Goal: Information Seeking & Learning: Learn about a topic

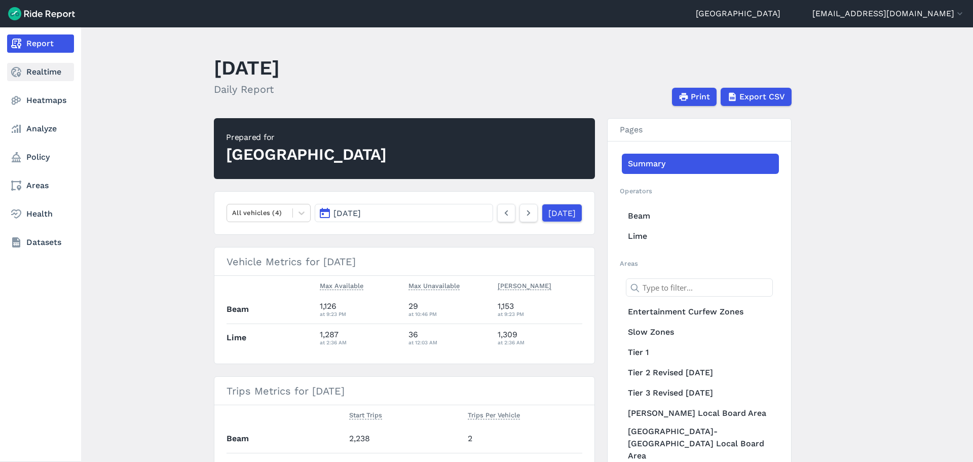
click at [27, 66] on link "Realtime" at bounding box center [40, 72] width 67 height 18
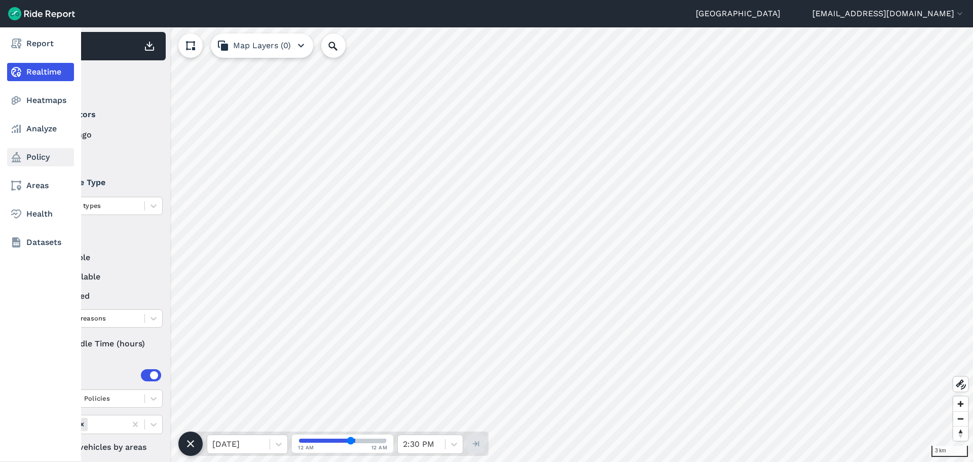
click at [36, 156] on link "Policy" at bounding box center [40, 157] width 67 height 18
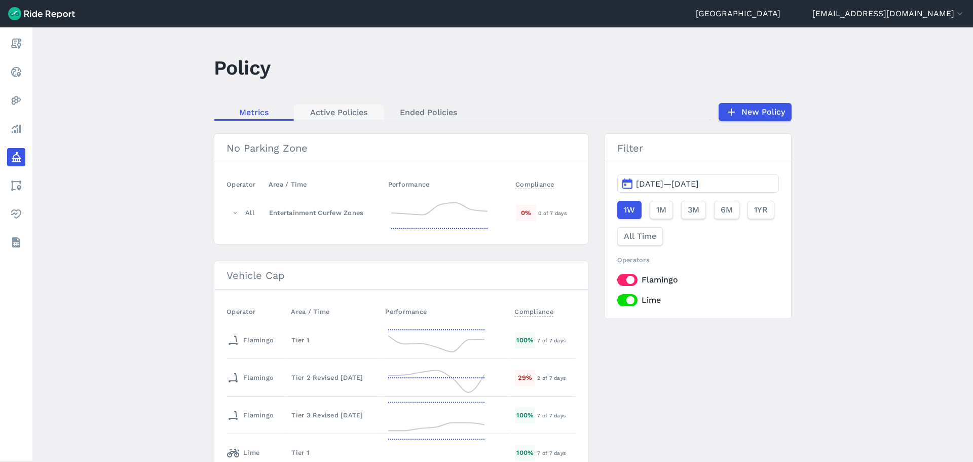
click at [343, 105] on link "Active Policies" at bounding box center [339, 111] width 90 height 15
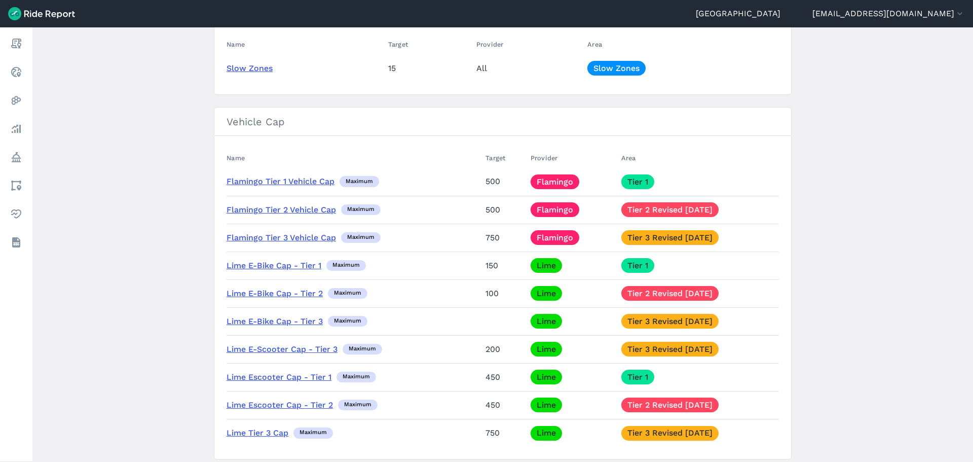
scroll to position [287, 0]
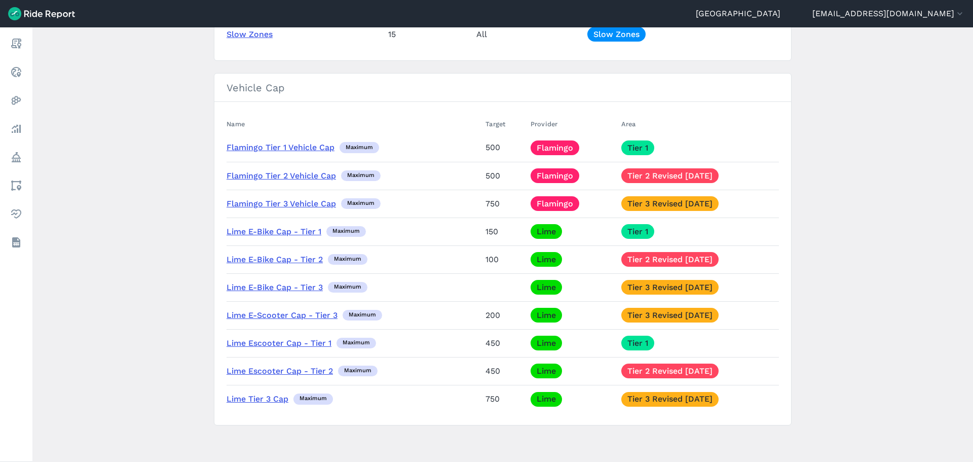
click at [268, 317] on link "Lime E-Scooter Cap - Tier 3" at bounding box center [282, 315] width 111 height 10
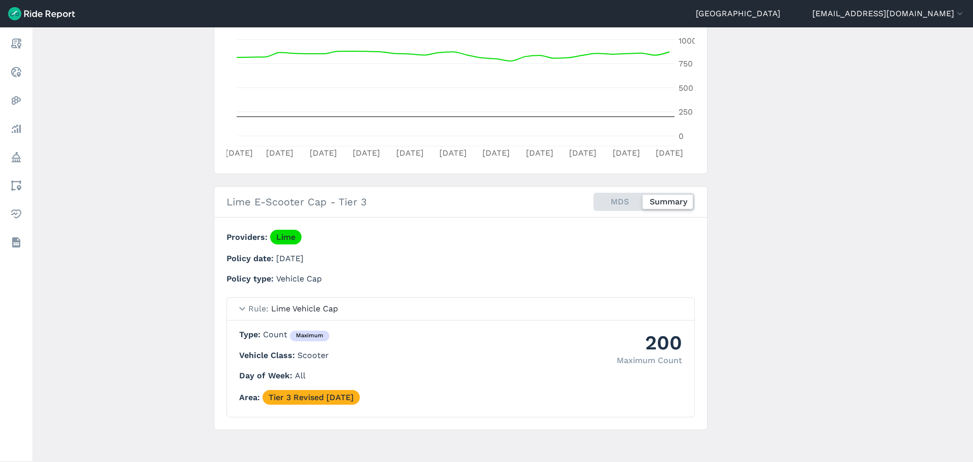
scroll to position [223, 0]
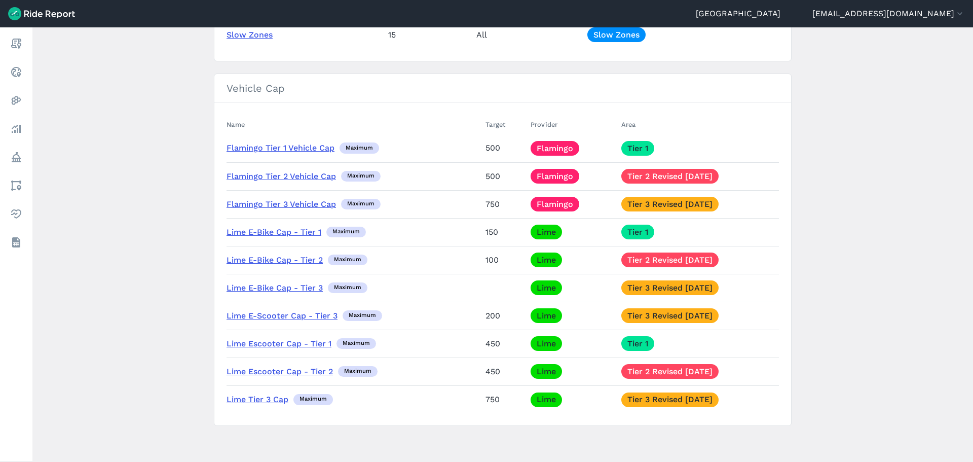
scroll to position [287, 0]
click at [243, 395] on link "Lime Tier 3 Cap" at bounding box center [258, 399] width 62 height 10
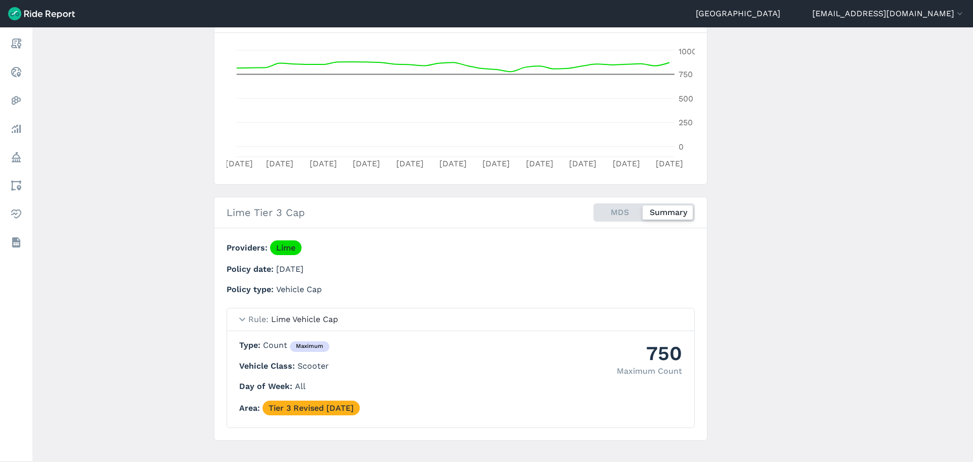
scroll to position [223, 0]
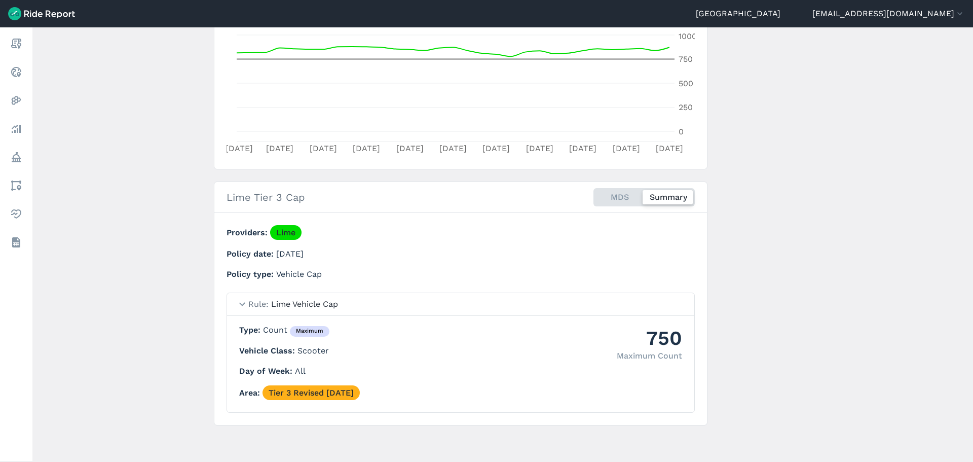
click at [186, 306] on main "Lime Tier 3 Cap Policy ← Back to Policies Edit Policy Export Metrics [DATE]—[DA…" at bounding box center [502, 244] width 941 height 434
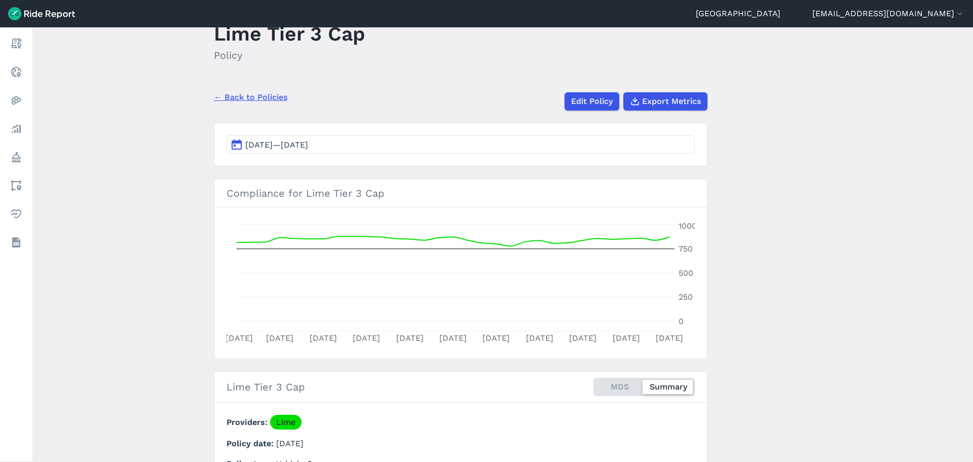
scroll to position [0, 0]
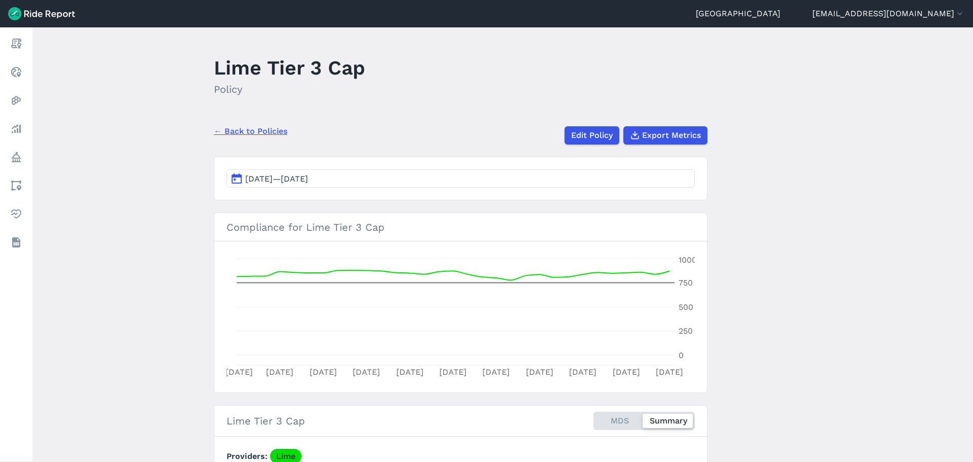
click at [253, 133] on link "← Back to Policies" at bounding box center [250, 131] width 73 height 12
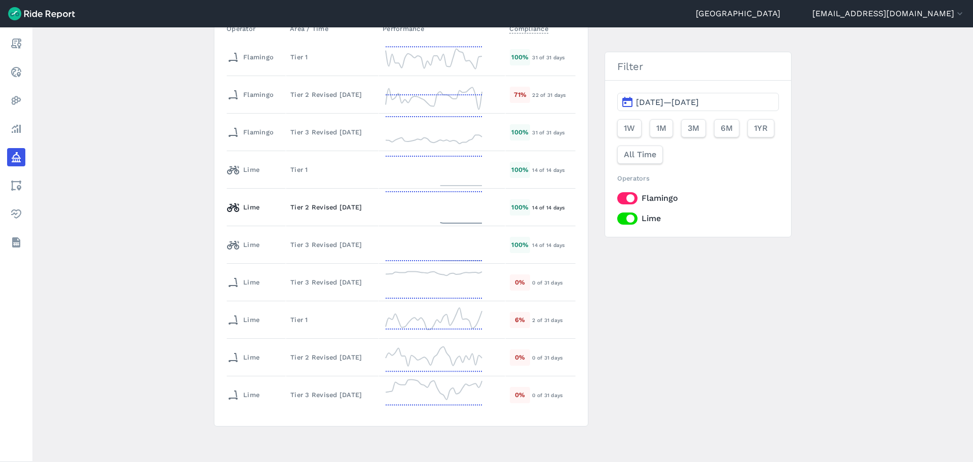
scroll to position [284, 0]
click at [306, 283] on div "Tier 3 Revised [DATE]" at bounding box center [332, 281] width 84 height 10
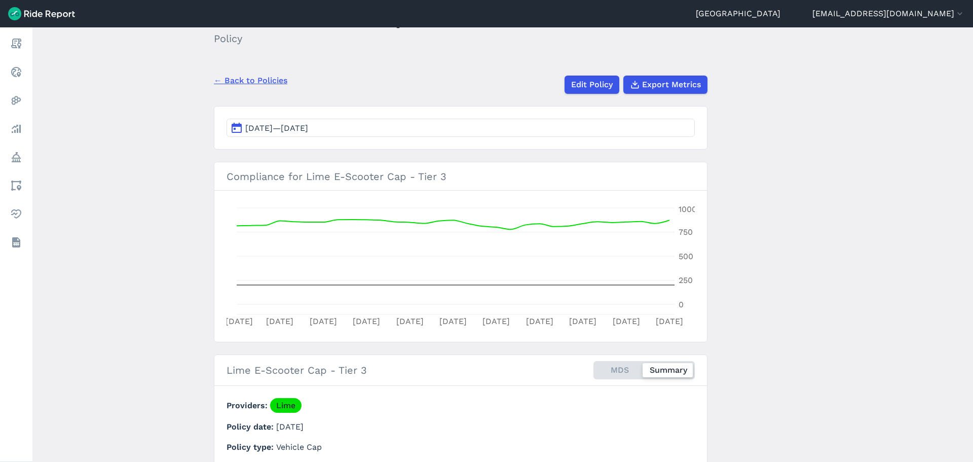
scroll to position [101, 0]
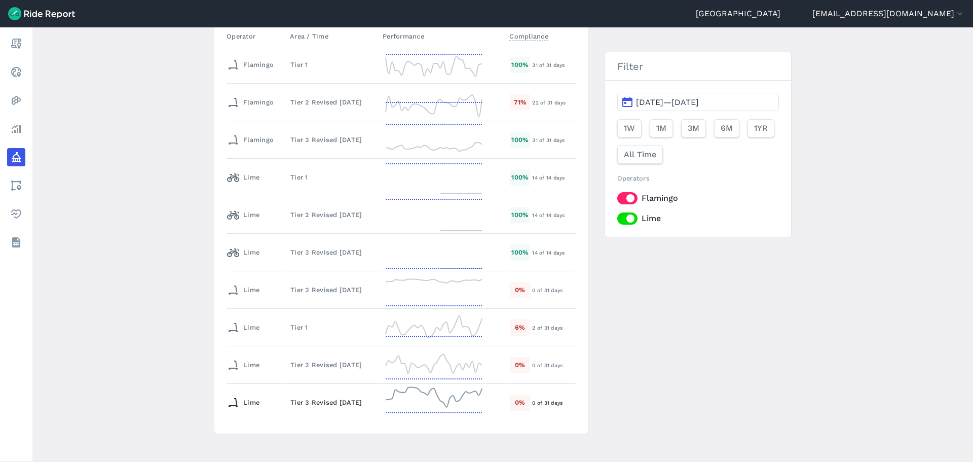
scroll to position [284, 0]
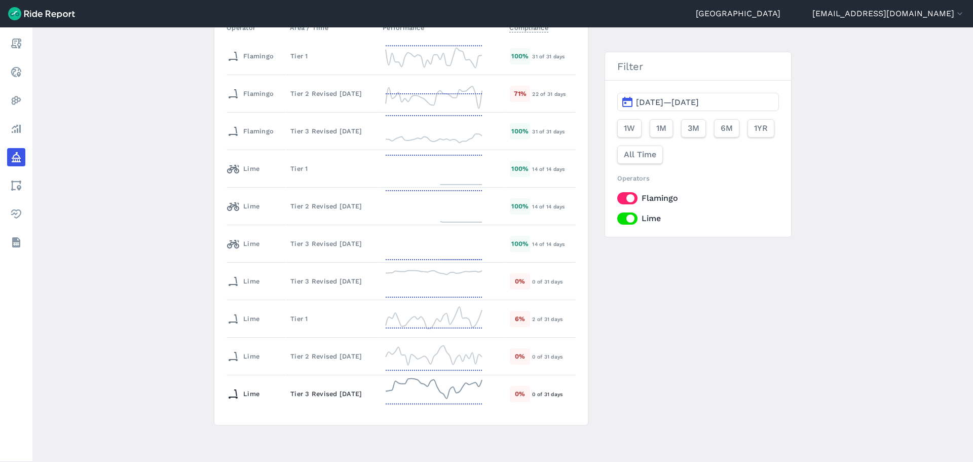
click at [308, 396] on div "Tier 3 Revised [DATE]" at bounding box center [332, 394] width 84 height 10
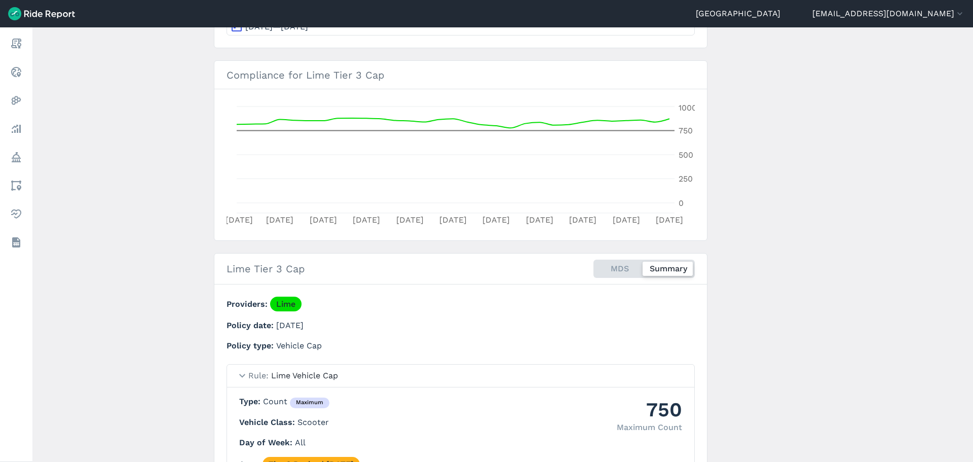
scroll to position [223, 0]
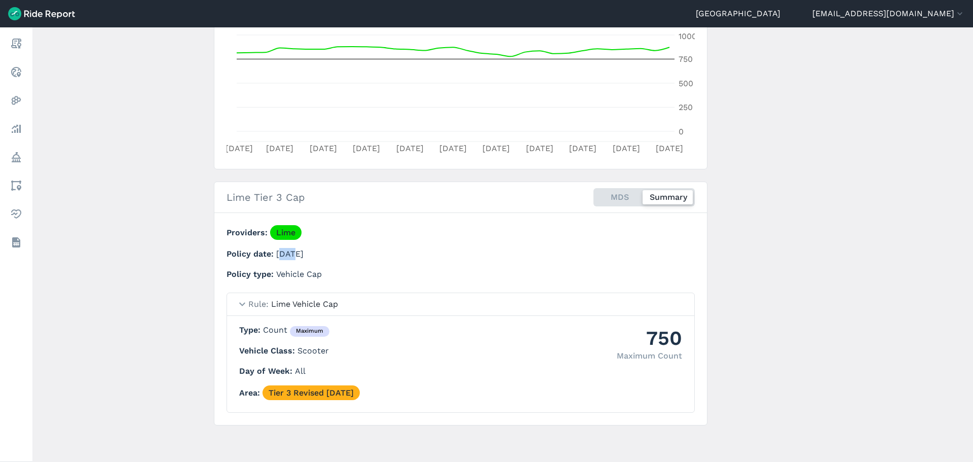
click at [285, 258] on p "Policy date [DATE]" at bounding box center [420, 254] width 387 height 12
click at [291, 257] on span "[DATE]" at bounding box center [289, 254] width 27 height 10
drag, startPoint x: 306, startPoint y: 251, endPoint x: 280, endPoint y: 250, distance: 26.4
click at [280, 250] on span "[DATE]" at bounding box center [289, 254] width 27 height 10
click at [328, 220] on section "Lime Tier 3 Cap MDS Summary Providers Lime Policy date [DATE] Policy type Vehic…" at bounding box center [461, 303] width 494 height 244
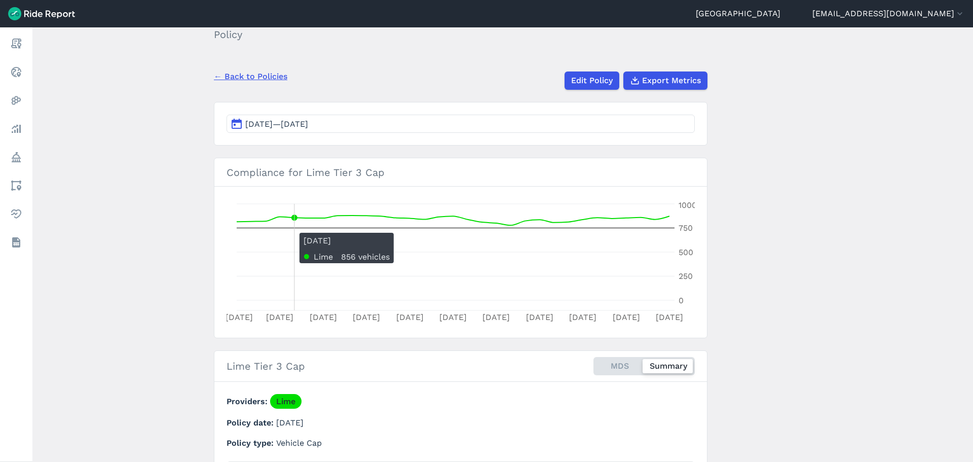
scroll to position [0, 0]
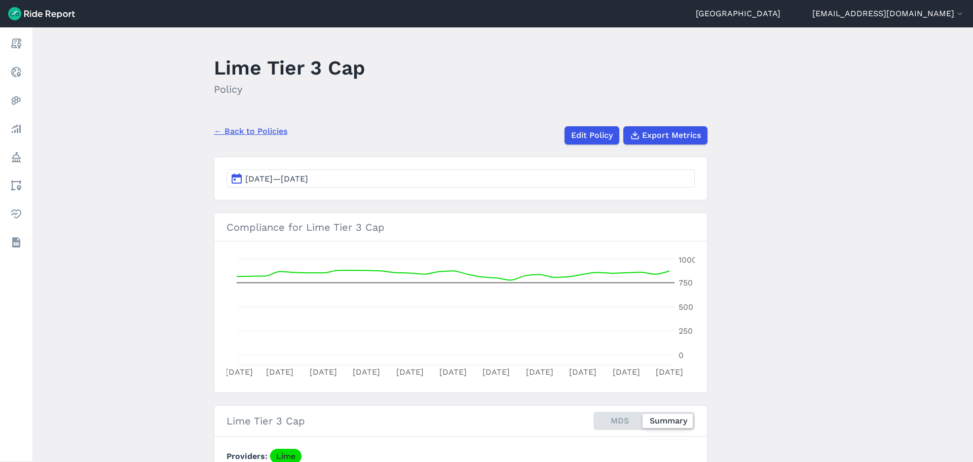
click at [210, 272] on main "Lime Tier 3 Cap Policy ← Back to Policies Edit Policy Export Metrics [DATE]—[DA…" at bounding box center [502, 244] width 941 height 434
drag, startPoint x: 105, startPoint y: 209, endPoint x: 110, endPoint y: 200, distance: 10.0
click at [105, 209] on main "Lime Tier 3 Cap Policy ← Back to Policies Edit Policy Export Metrics [DATE]—[DA…" at bounding box center [502, 244] width 941 height 434
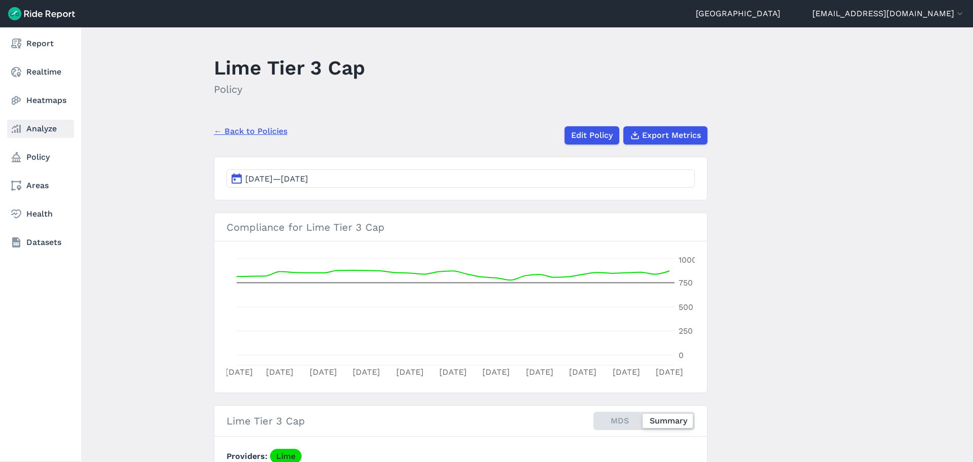
click at [46, 127] on link "Analyze" at bounding box center [40, 129] width 67 height 18
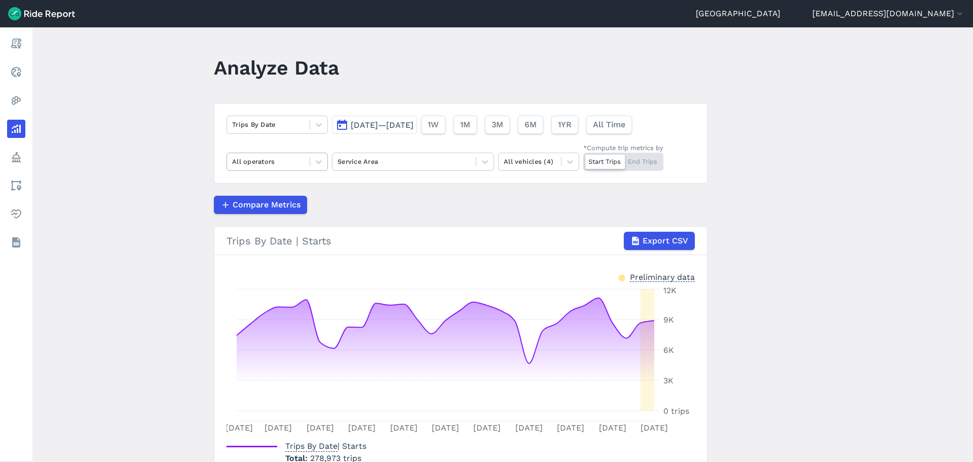
click at [295, 159] on div at bounding box center [268, 162] width 72 height 12
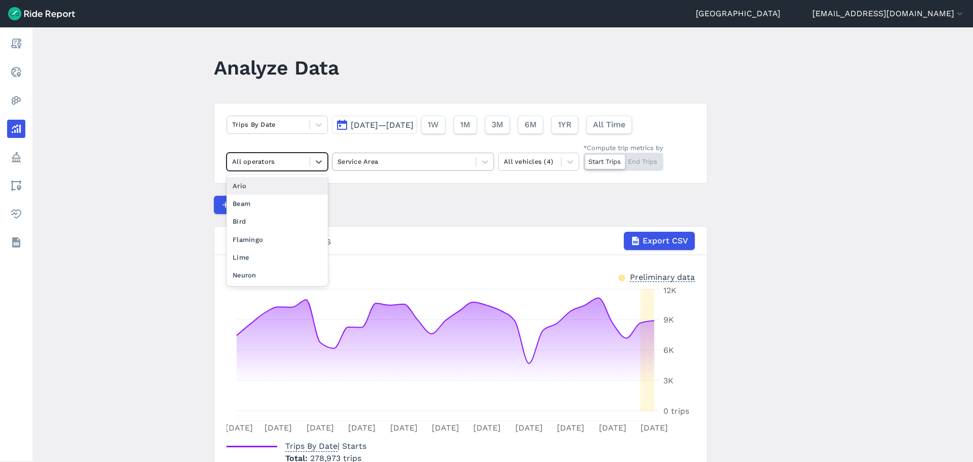
click at [405, 158] on div at bounding box center [404, 162] width 133 height 12
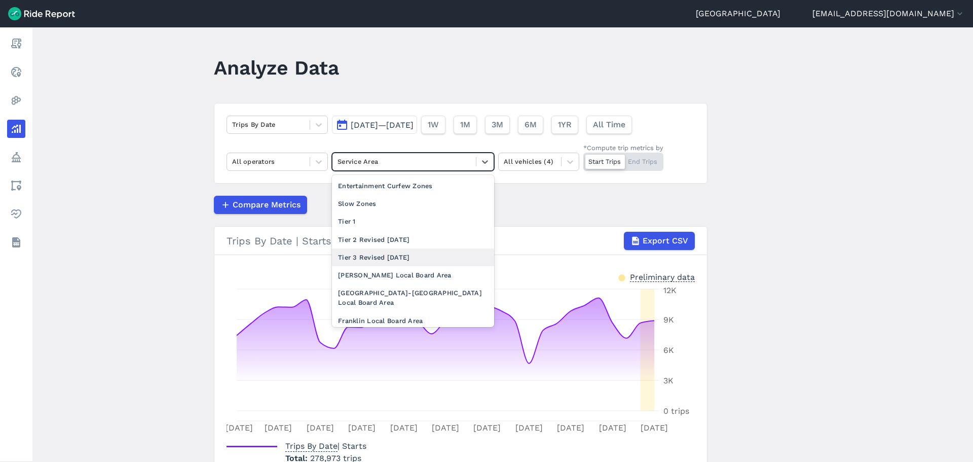
click at [385, 259] on div "Tier 3 Revised [DATE]" at bounding box center [413, 257] width 162 height 18
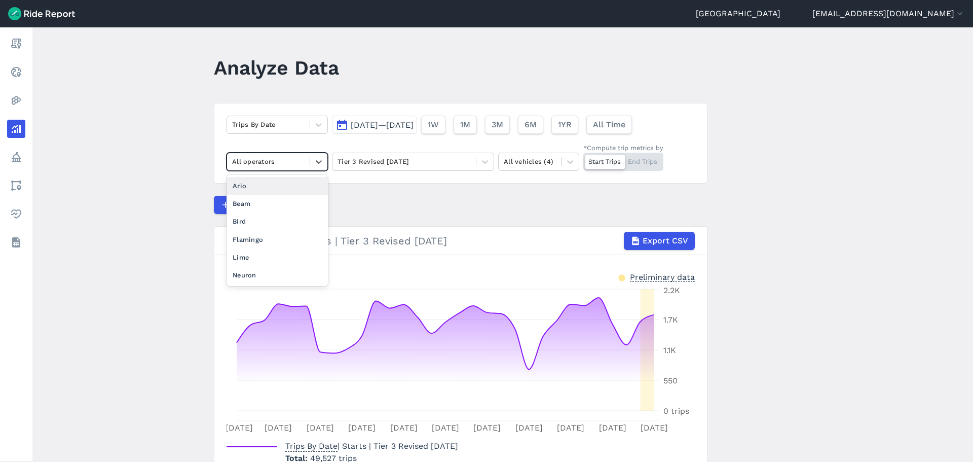
click at [299, 163] on div at bounding box center [268, 162] width 72 height 12
click at [263, 257] on div "Lime" at bounding box center [277, 257] width 101 height 18
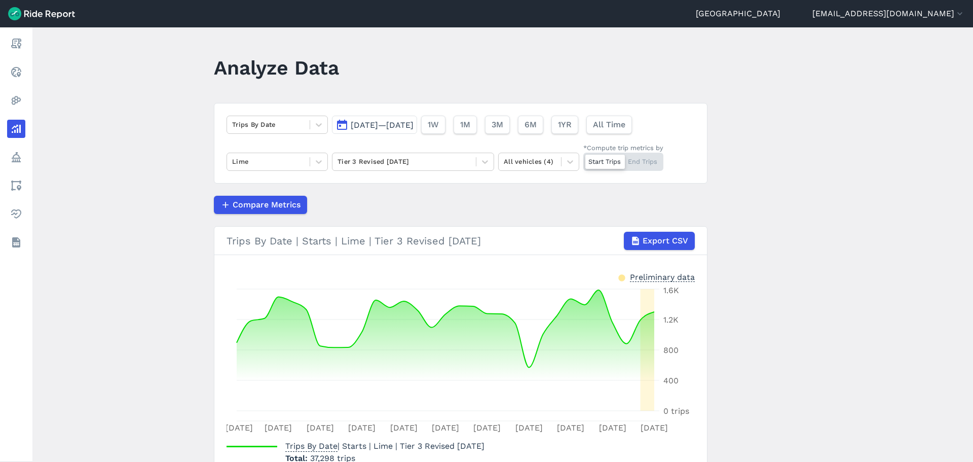
click at [143, 230] on main "Analyze Data Trips By Date [DATE]—[DATE] 1W 1M 3M 6M 1YR All Time Lime Tier 3 R…" at bounding box center [502, 244] width 941 height 434
click at [358, 119] on button "[DATE]—[DATE]" at bounding box center [374, 125] width 85 height 18
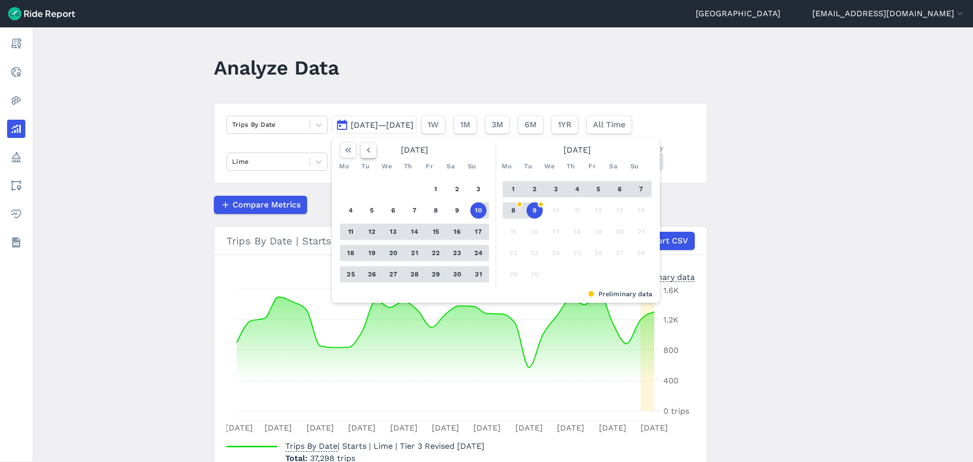
click at [363, 151] on icon "button" at bounding box center [368, 150] width 10 height 10
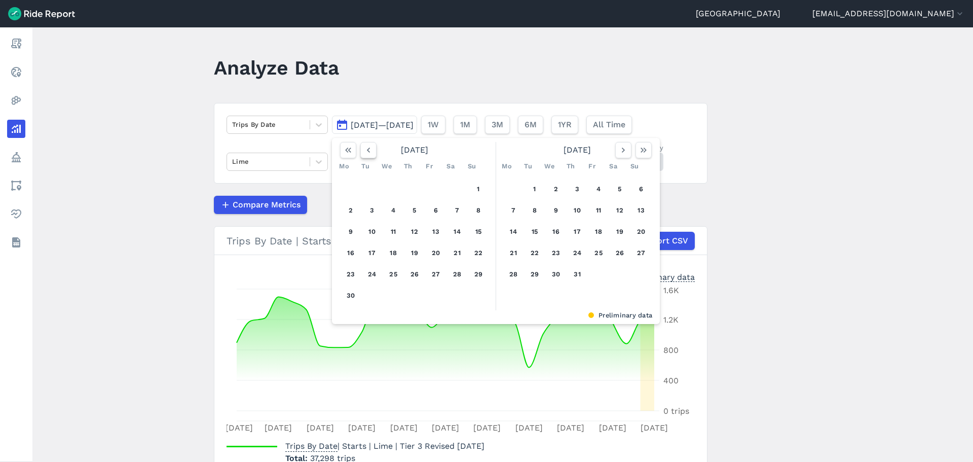
click at [363, 151] on icon "button" at bounding box center [368, 150] width 10 height 10
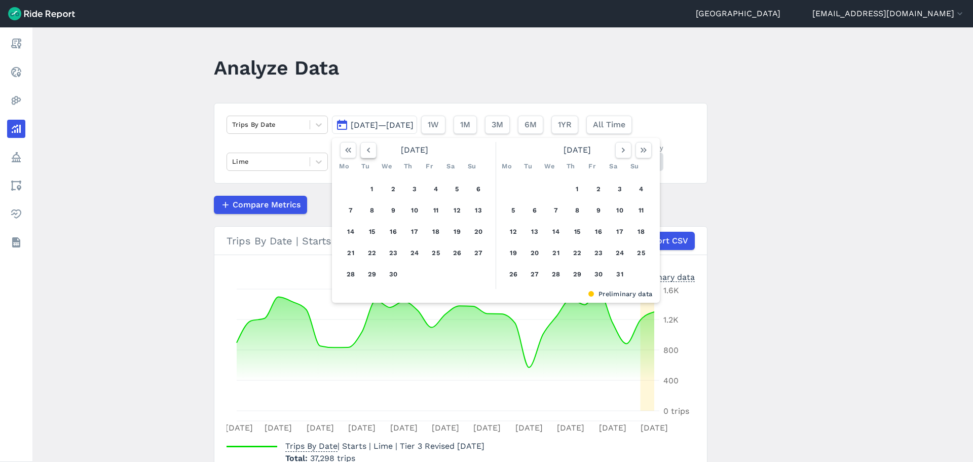
click at [363, 156] on button "button" at bounding box center [368, 150] width 16 height 16
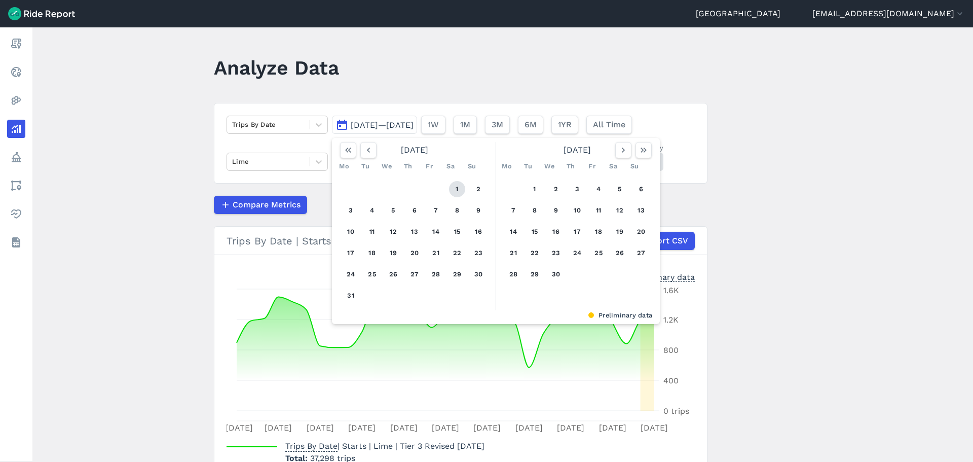
click at [453, 191] on button "1" at bounding box center [457, 189] width 16 height 16
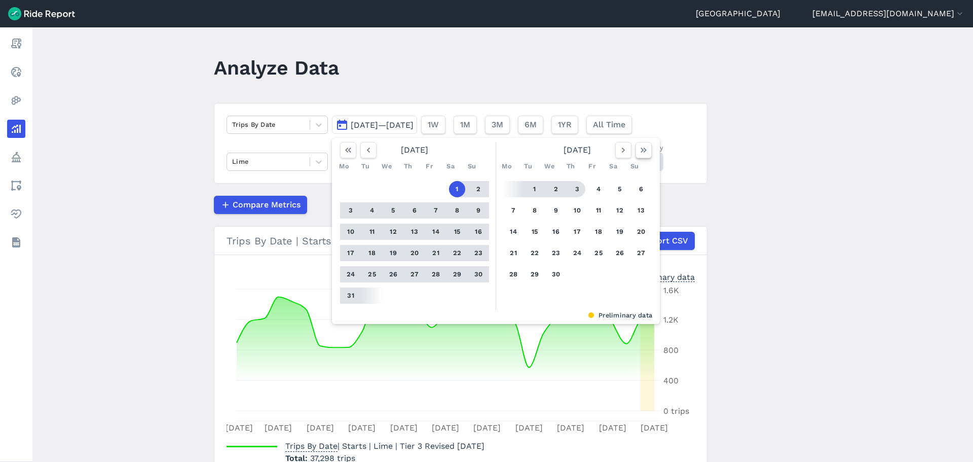
click at [636, 153] on button "button" at bounding box center [644, 150] width 16 height 16
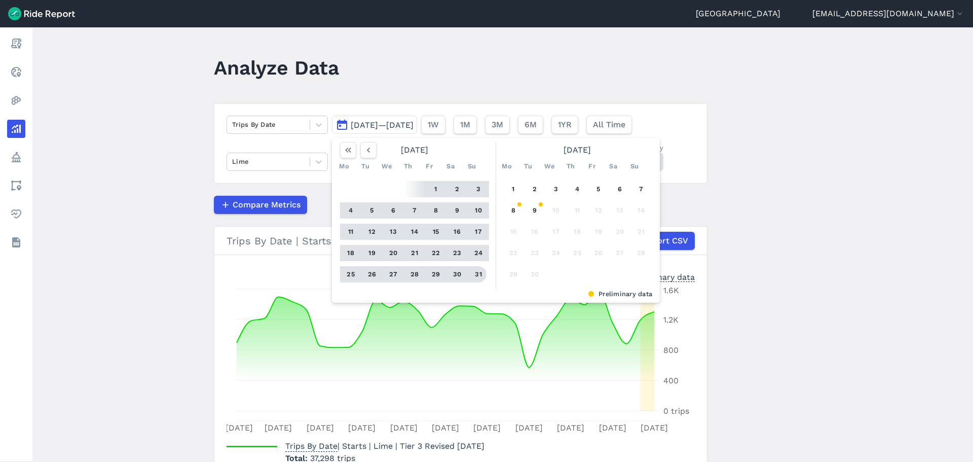
click at [473, 271] on button "31" at bounding box center [478, 274] width 16 height 16
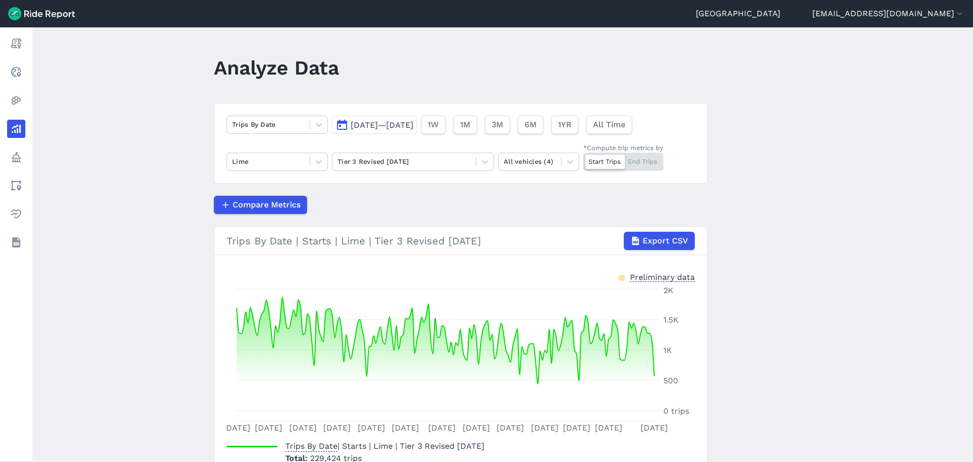
click at [371, 194] on article "Trips By Date [DATE]—[DATE] 1W 1M 3M 6M 1YR All Time Lime Tier 3 Revised [DATE]…" at bounding box center [461, 296] width 494 height 386
click at [134, 203] on main "Analyze Data Trips By Date [DATE]—[DATE] 1W 1M 3M 6M 1YR All Time Lime Tier 3 R…" at bounding box center [502, 244] width 941 height 434
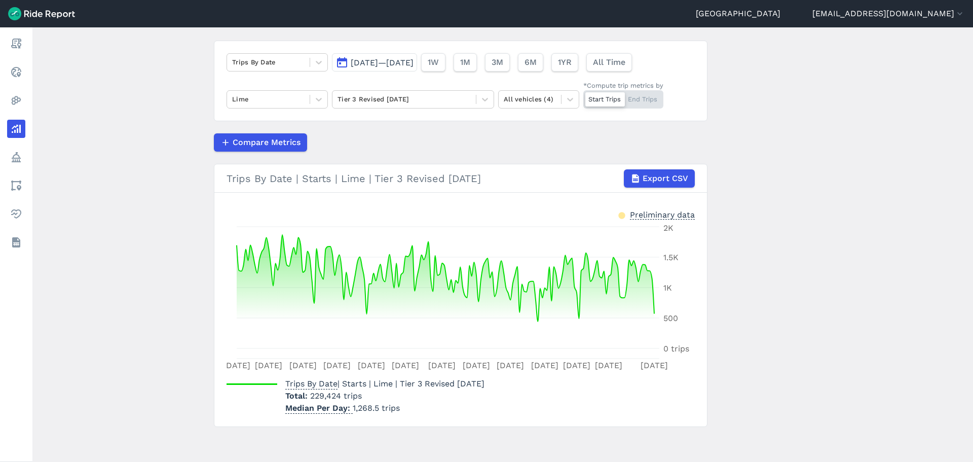
scroll to position [64, 0]
click at [160, 203] on main "Analyze Data Trips By Date [DATE]—[DATE] 1W 1M 3M 6M 1YR All Time Lime Tier 3 R…" at bounding box center [502, 244] width 941 height 434
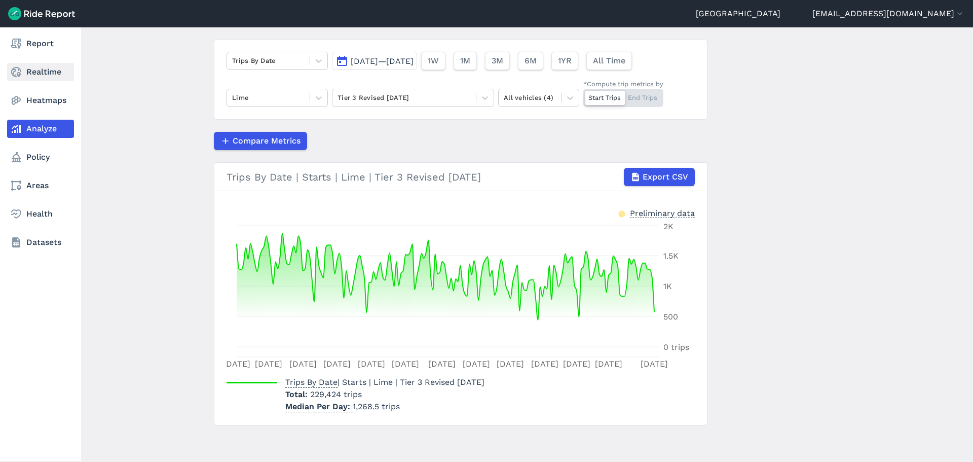
click at [69, 74] on link "Realtime" at bounding box center [40, 72] width 67 height 18
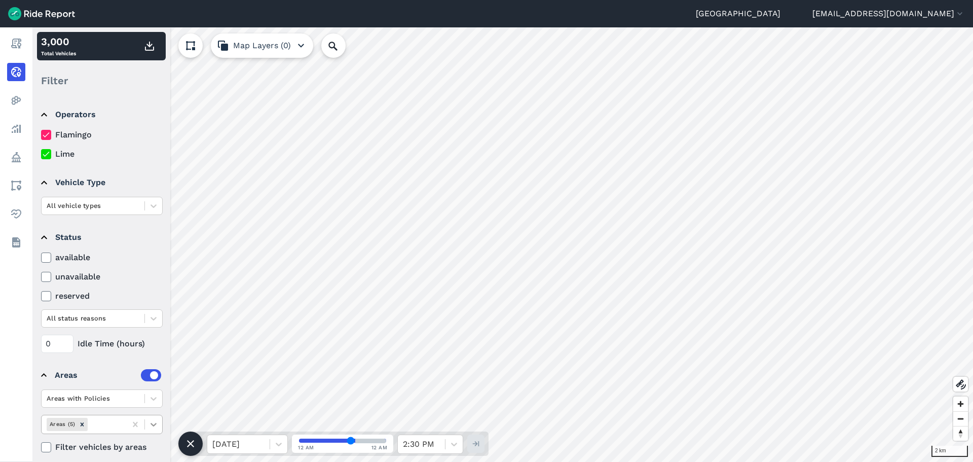
click at [153, 426] on icon at bounding box center [153, 424] width 10 height 10
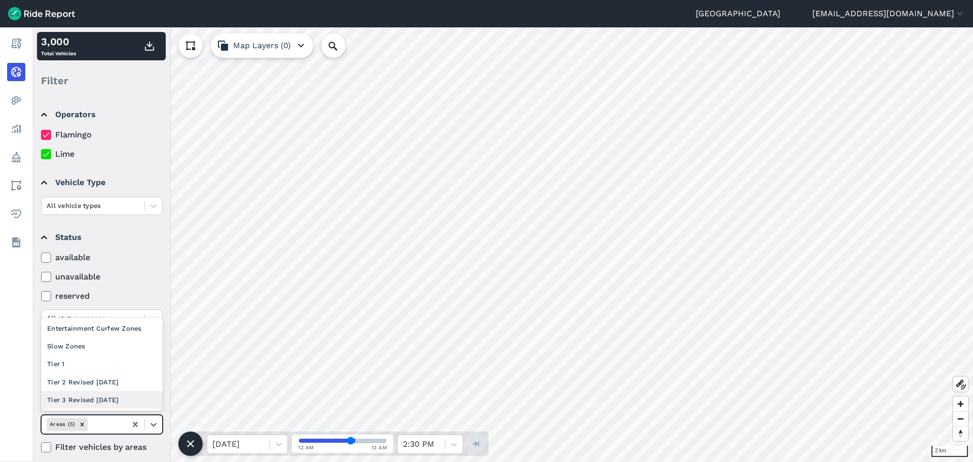
click at [116, 397] on div "Tier 3 Revised [DATE]" at bounding box center [102, 400] width 122 height 18
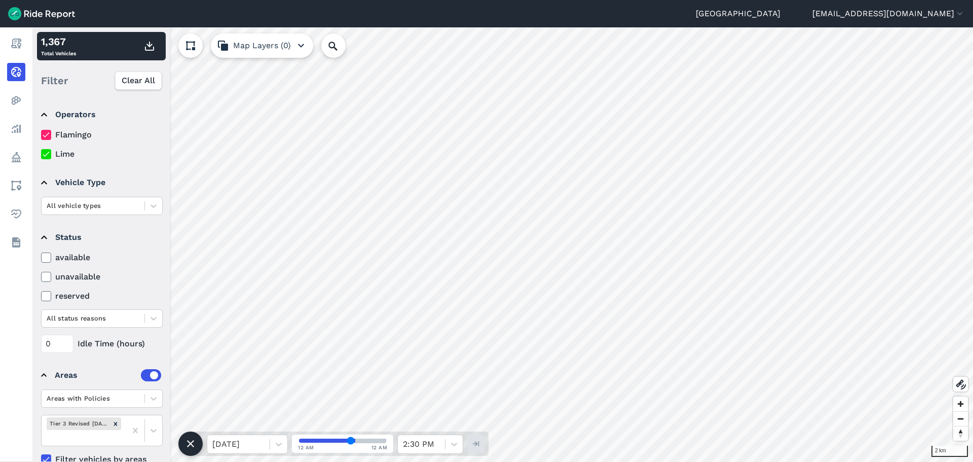
click at [44, 134] on icon at bounding box center [46, 135] width 9 height 10
click at [41, 134] on input "Flamingo" at bounding box center [41, 132] width 0 height 7
